Goal: Task Accomplishment & Management: Use online tool/utility

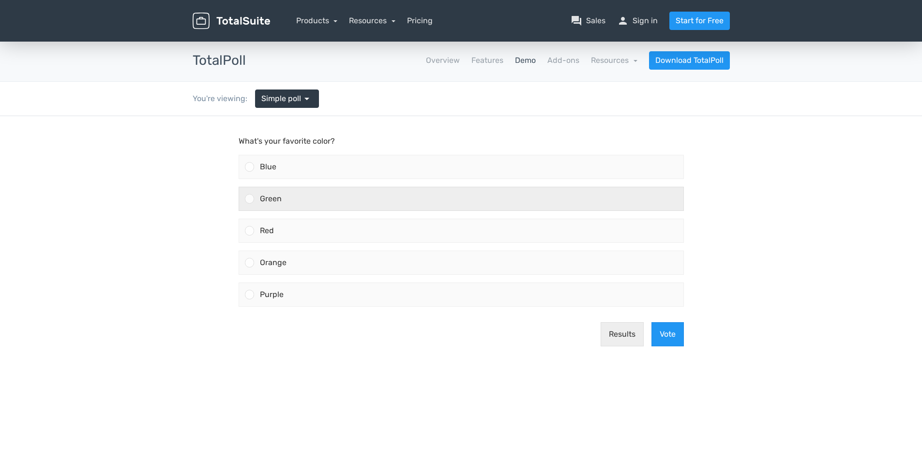
click at [287, 186] on label "Green" at bounding box center [461, 199] width 453 height 32
click at [249, 199] on input "Green" at bounding box center [249, 199] width 0 height 0
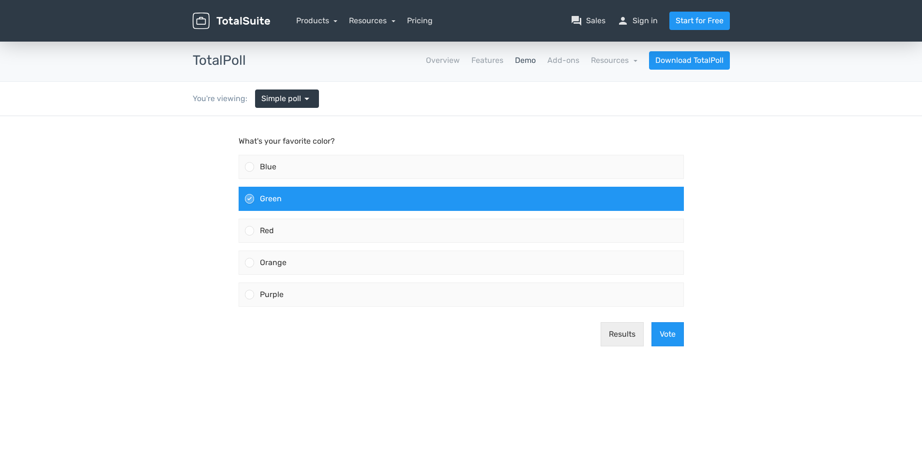
click at [277, 203] on div "Green" at bounding box center [468, 198] width 429 height 23
click at [249, 199] on input "Green" at bounding box center [249, 199] width 0 height 0
click at [672, 328] on button "Vote" at bounding box center [667, 334] width 32 height 24
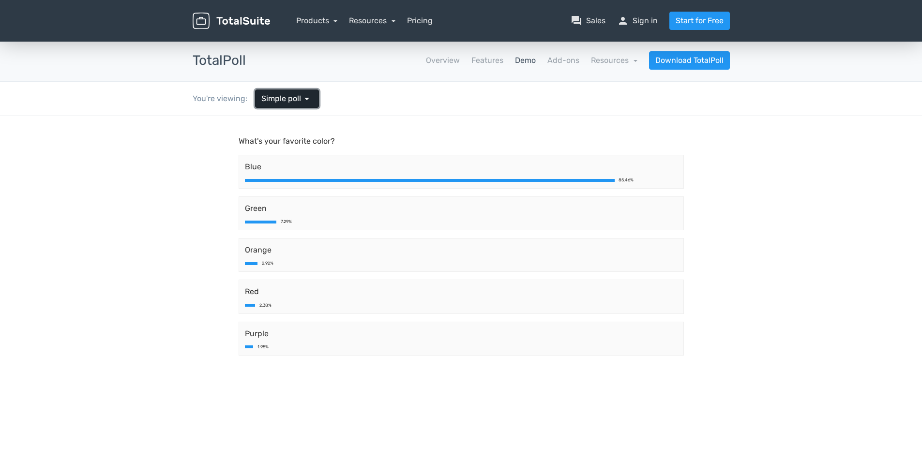
click at [297, 99] on span "Simple poll" at bounding box center [281, 99] width 40 height 12
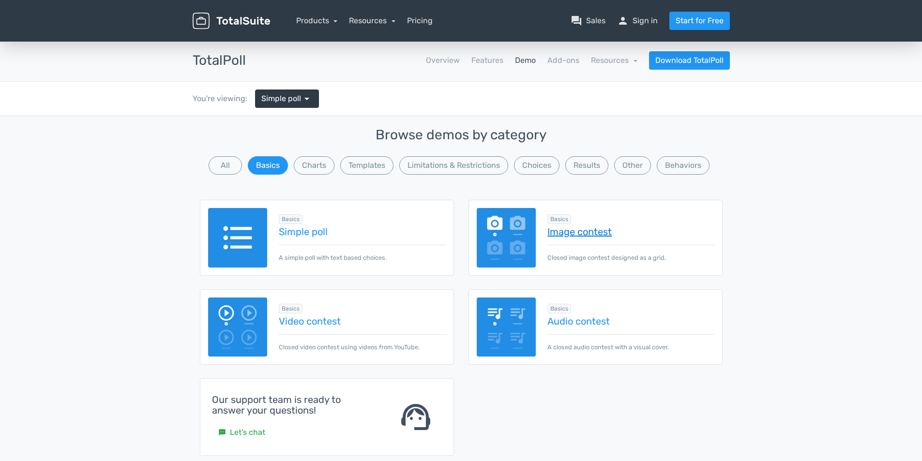
click at [594, 226] on link "Image contest" at bounding box center [630, 231] width 166 height 11
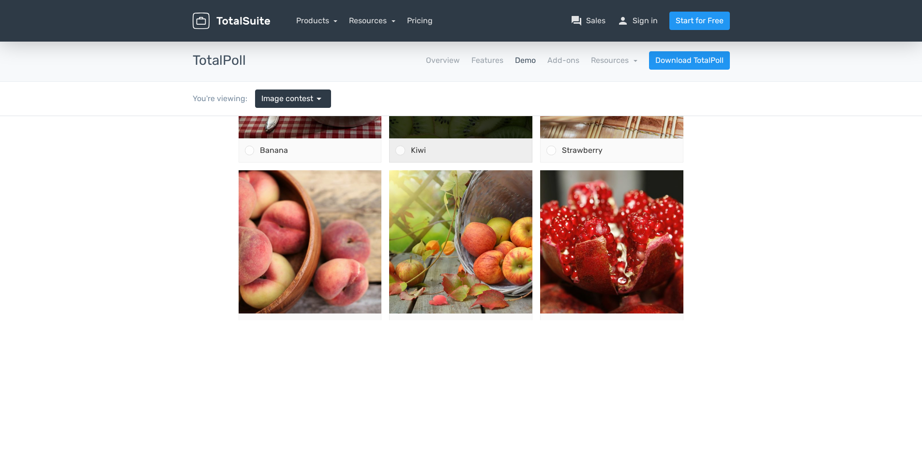
scroll to position [50, 0]
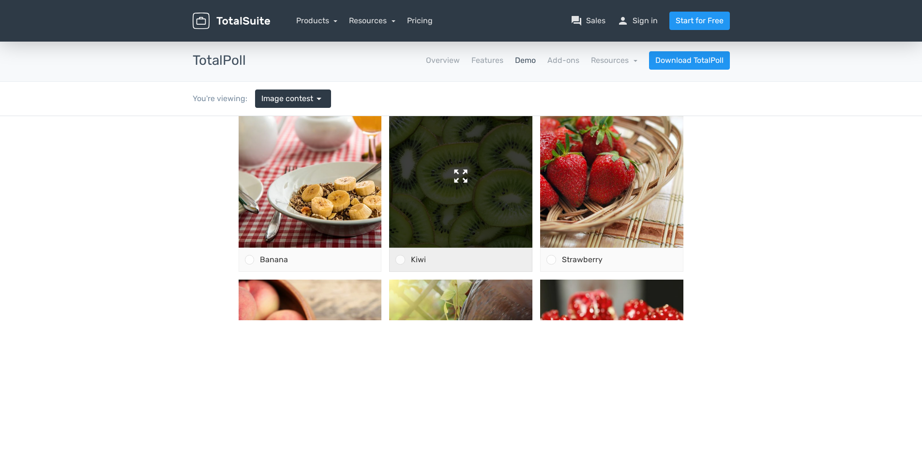
click at [441, 176] on img at bounding box center [460, 176] width 143 height 143
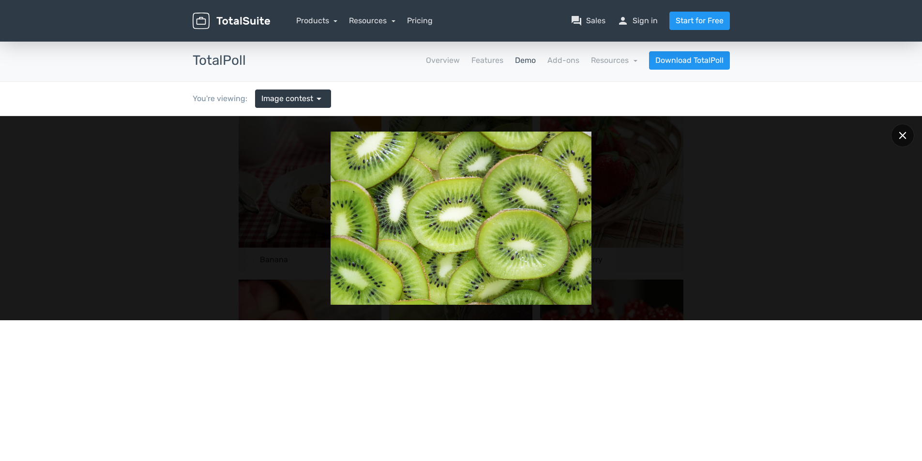
click at [900, 132] on div at bounding box center [902, 135] width 23 height 23
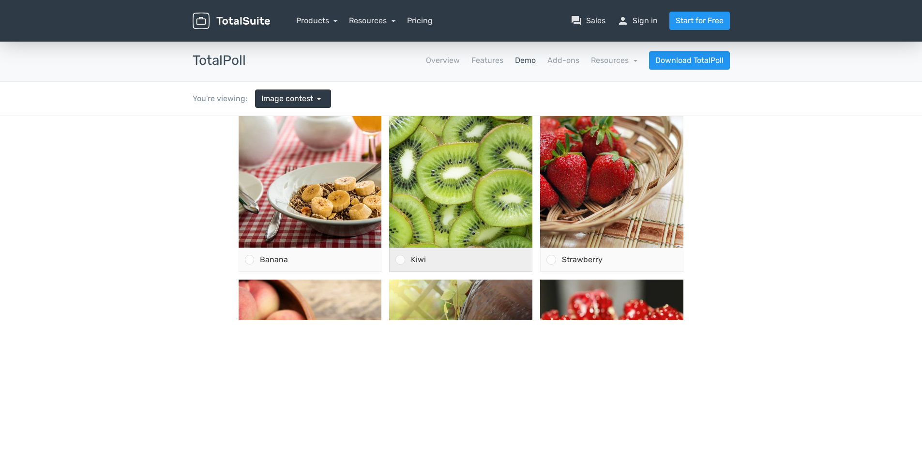
click at [439, 258] on div "Kiwi" at bounding box center [468, 259] width 127 height 23
click at [400, 260] on input "Kiwi" at bounding box center [400, 260] width 0 height 0
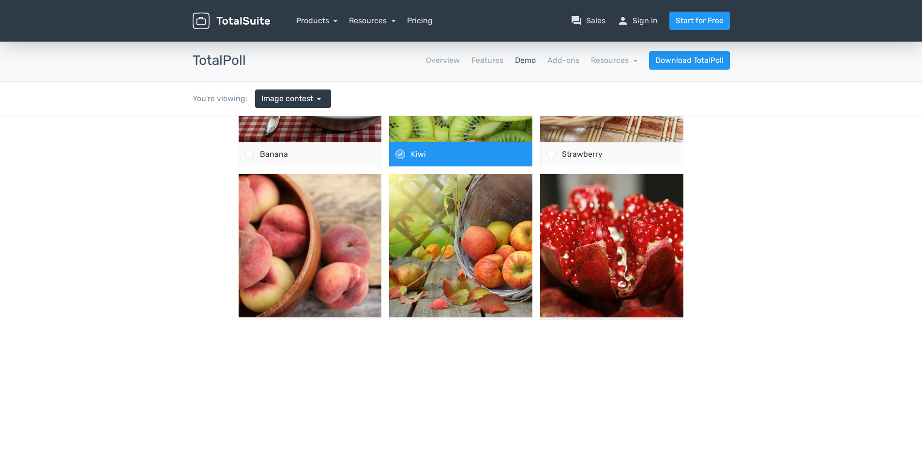
scroll to position [244, 0]
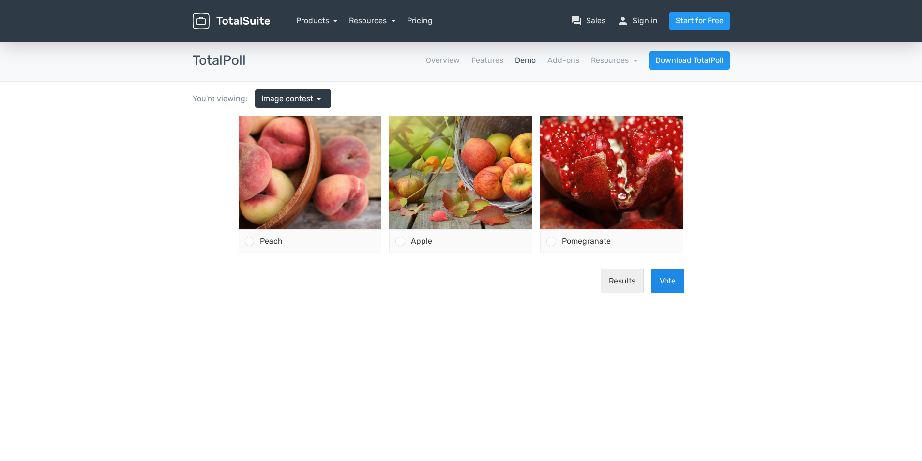
click at [655, 283] on button "Vote" at bounding box center [667, 281] width 32 height 24
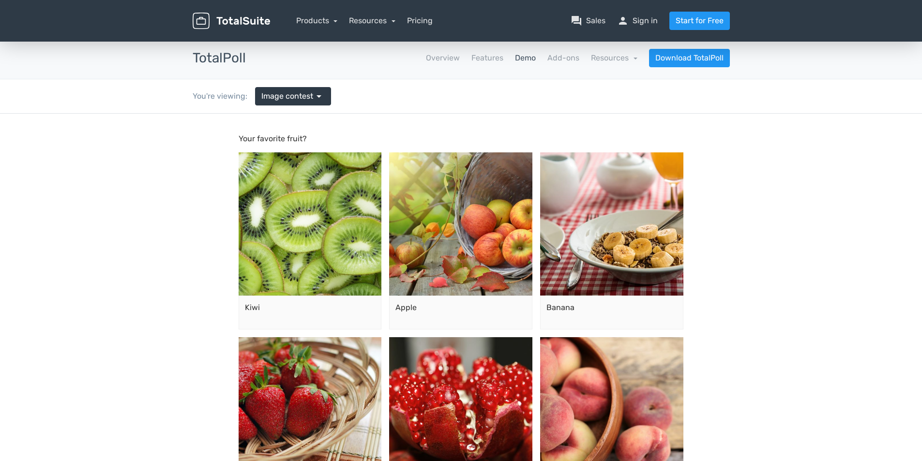
scroll to position [0, 0]
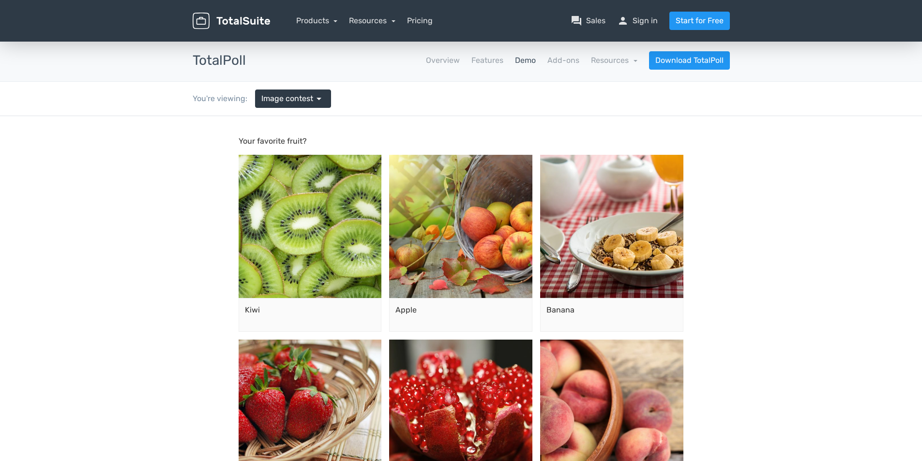
click at [286, 109] on div "You're viewing: Image contest arrow_drop_down" at bounding box center [261, 99] width 153 height 34
click at [297, 96] on span "Image contest" at bounding box center [287, 99] width 52 height 12
